Goal: Navigation & Orientation: Find specific page/section

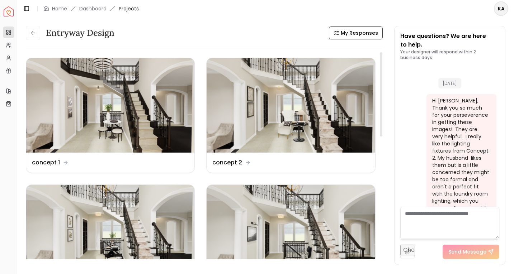
scroll to position [3646, 0]
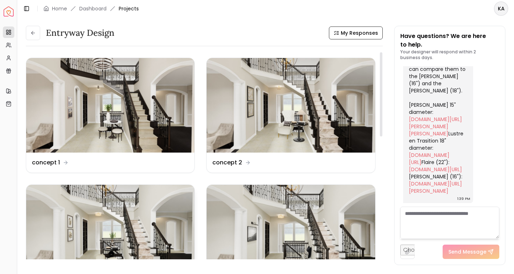
click at [118, 219] on img at bounding box center [110, 232] width 168 height 95
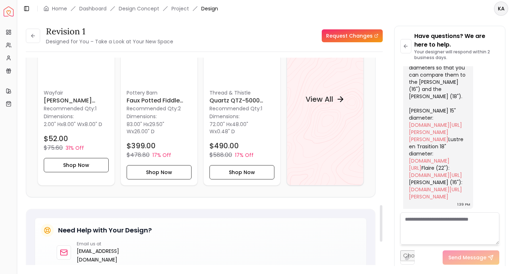
scroll to position [836, 0]
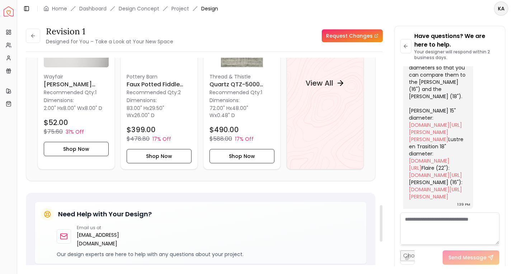
drag, startPoint x: 381, startPoint y: 85, endPoint x: 395, endPoint y: 233, distance: 148.5
click at [395, 233] on div "Revision 1 Designed for You – Take a Look at Your New Space Request Changes Rev…" at bounding box center [266, 142] width 480 height 232
click at [324, 84] on h4 "View All" at bounding box center [320, 83] width 28 height 10
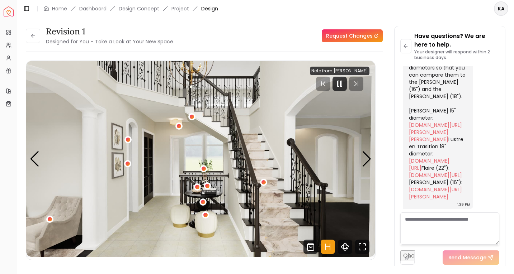
scroll to position [0, 0]
click at [30, 36] on button at bounding box center [33, 36] width 14 height 14
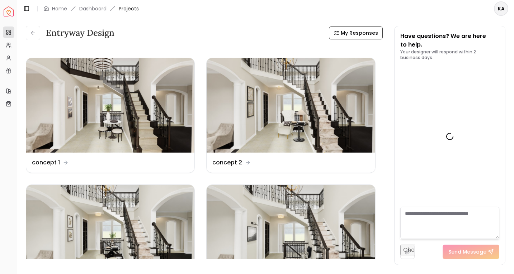
scroll to position [3646, 0]
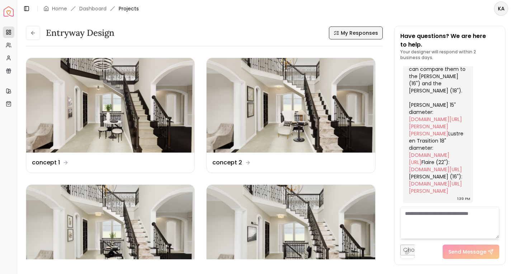
click at [371, 32] on span "My Responses" at bounding box center [359, 32] width 37 height 7
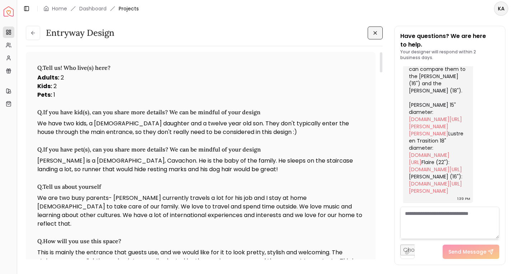
click at [156, 150] on h3 "Q. If you have pet(s), can you share more details? We can be mindful of your de…" at bounding box center [200, 149] width 327 height 9
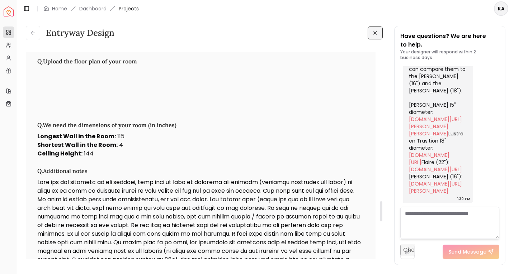
scroll to position [1554, 0]
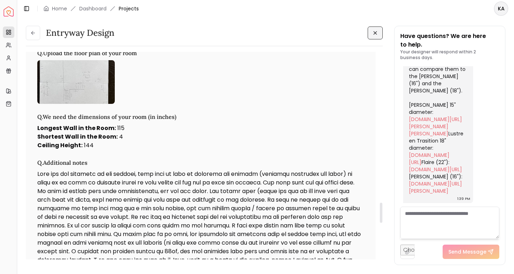
click at [234, 241] on p at bounding box center [200, 221] width 327 height 103
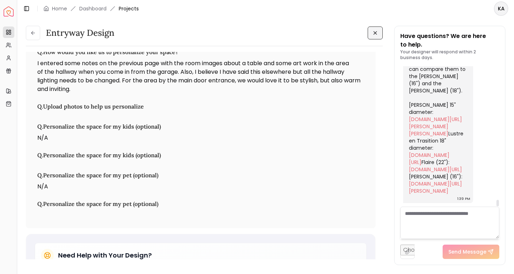
scroll to position [1799, 0]
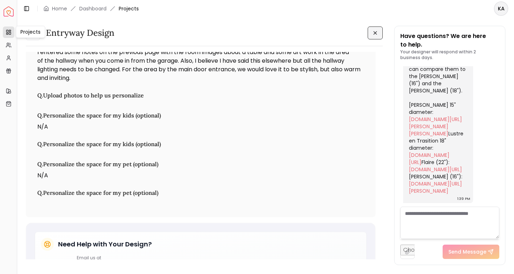
click at [30, 33] on div "Projects Projects" at bounding box center [30, 32] width 29 height 12
click at [32, 34] on icon at bounding box center [33, 33] width 6 height 6
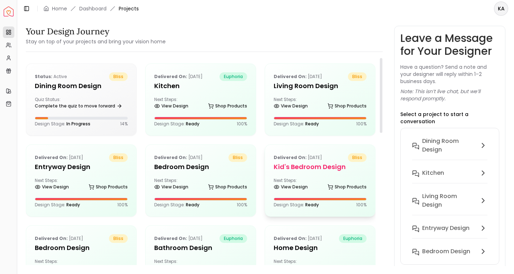
click at [313, 182] on div "Next Steps: View Design Shop Products" at bounding box center [320, 185] width 93 height 14
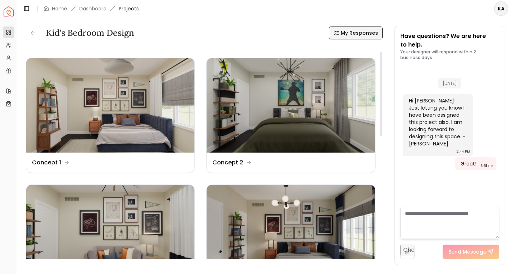
click at [343, 33] on span "My Responses" at bounding box center [359, 32] width 37 height 7
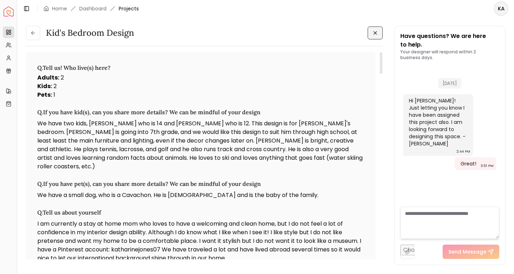
click at [119, 220] on p "I am currently a stay at home mom who loves to have a welcoming and clean home,…" at bounding box center [200, 241] width 327 height 43
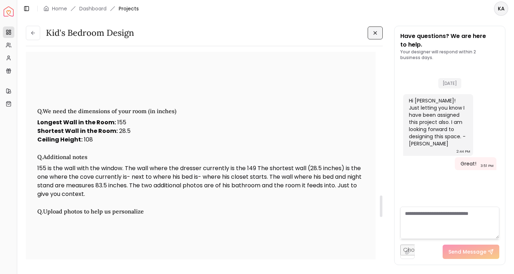
scroll to position [1380, 0]
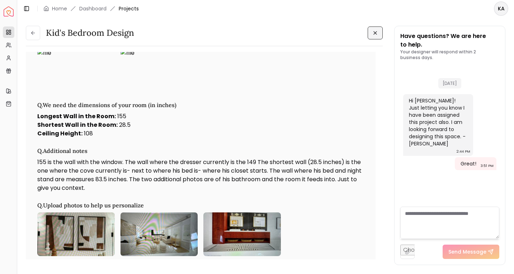
click at [506, 170] on div "Kid's Bedroom Design Kid's Bedroom Design Q. Tell us! Who live(s) here? Adults …" at bounding box center [265, 141] width 497 height 249
click at [496, 106] on div "31/07/2024 Hi Katie! Just letting you know I have been assigned this project al…" at bounding box center [449, 120] width 99 height 108
click at [32, 31] on icon at bounding box center [33, 33] width 6 height 6
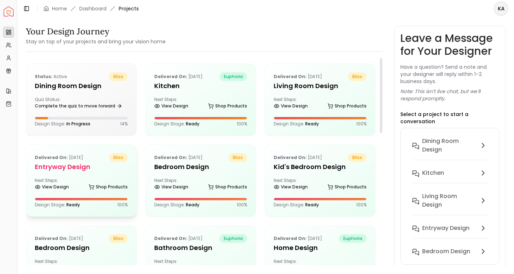
click at [77, 162] on p "Delivered on: May 19, 2025" at bounding box center [59, 158] width 48 height 9
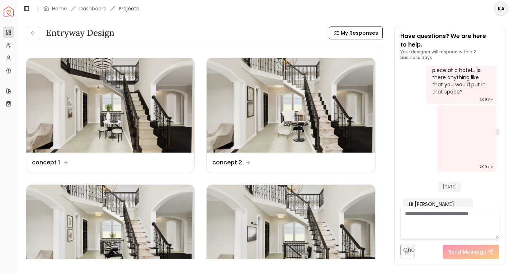
scroll to position [1685, 0]
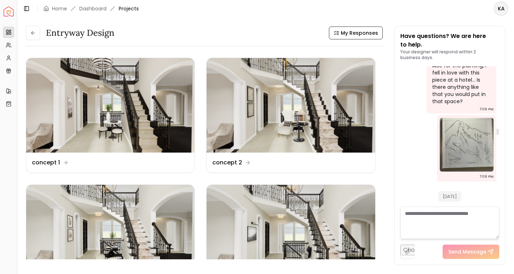
drag, startPoint x: 498, startPoint y: 204, endPoint x: 502, endPoint y: 132, distance: 72.3
click at [502, 132] on div "Have questions? We are here to help. Your designer will respond within 2 busine…" at bounding box center [450, 145] width 110 height 239
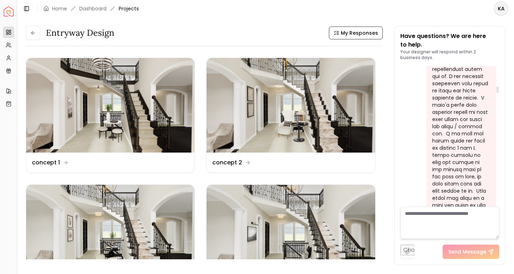
scroll to position [529, 0]
drag, startPoint x: 498, startPoint y: 132, endPoint x: 503, endPoint y: 90, distance: 42.6
click at [503, 90] on div "Have questions? We are here to help. Your designer will respond within 2 busine…" at bounding box center [450, 145] width 110 height 239
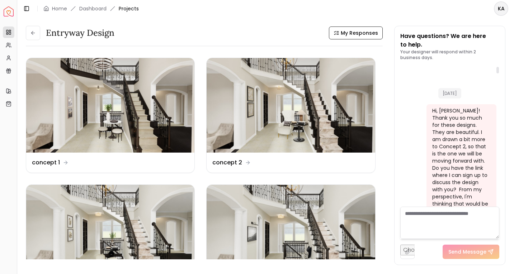
scroll to position [10, 0]
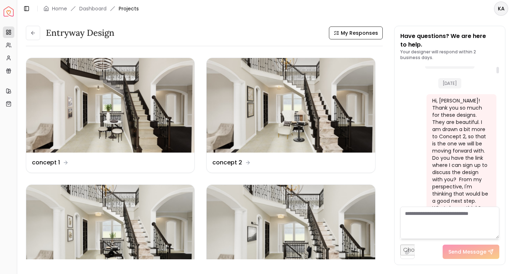
drag, startPoint x: 497, startPoint y: 87, endPoint x: 497, endPoint y: 59, distance: 27.6
click at [497, 59] on div "Have questions? We are here to help. Your designer will respond within 2 busine…" at bounding box center [449, 145] width 99 height 227
click at [465, 118] on div "Hi, Sarah! Thank you so much for these designs. They are beautiful. I am drawn …" at bounding box center [460, 161] width 57 height 129
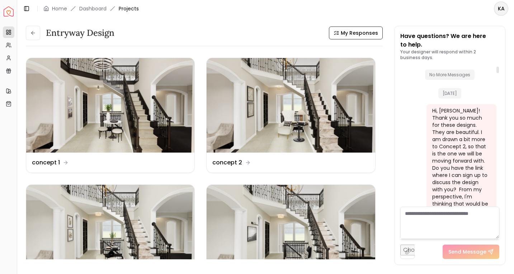
drag, startPoint x: 498, startPoint y: 71, endPoint x: 499, endPoint y: 64, distance: 6.8
click at [499, 64] on div "Have questions? We are here to help. Your designer will respond within 2 busine…" at bounding box center [449, 145] width 99 height 227
click at [367, 36] on span "My Responses" at bounding box center [359, 32] width 37 height 7
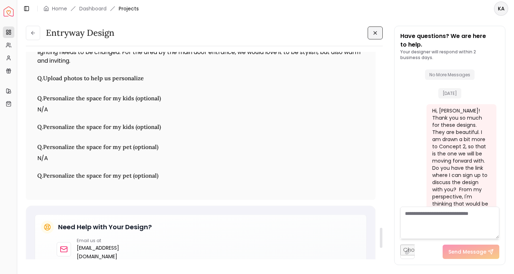
scroll to position [1821, 0]
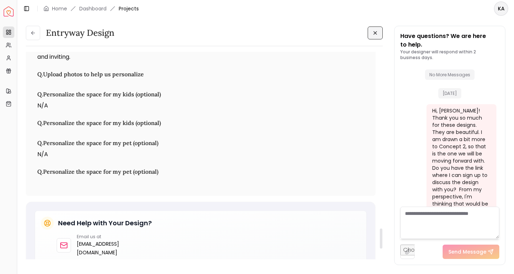
drag, startPoint x: 381, startPoint y: 65, endPoint x: 357, endPoint y: 241, distance: 178.2
click at [357, 241] on div "entryway design Q. Tell us! Who live(s) here? Adults : 2 Kids : 2 Pets : 1 Q. I…" at bounding box center [204, 158] width 357 height 213
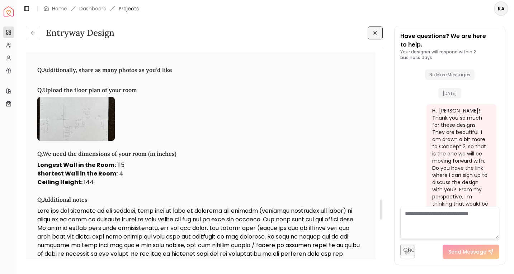
scroll to position [1521, 0]
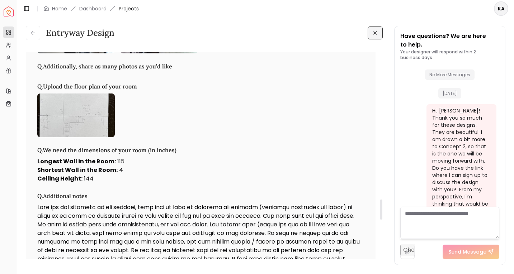
drag, startPoint x: 381, startPoint y: 242, endPoint x: 385, endPoint y: 213, distance: 29.4
click at [385, 213] on div "entryway design entryway design Q. Tell us! Who live(s) here? Adults : 2 Kids :…" at bounding box center [266, 142] width 480 height 232
click at [78, 112] on img at bounding box center [75, 115] width 77 height 43
